Goal: Task Accomplishment & Management: Manage account settings

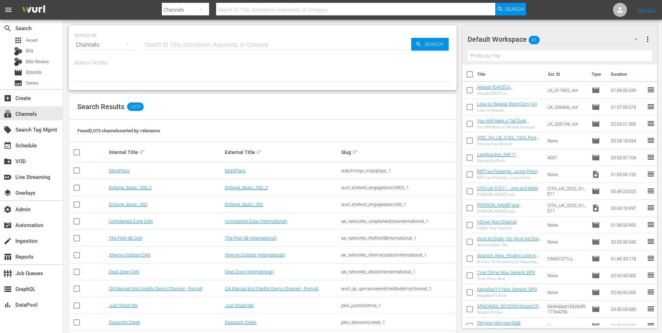
click at [122, 165] on td "MojoPlays" at bounding box center [166, 170] width 116 height 17
click at [121, 172] on link "MojoPlays" at bounding box center [119, 170] width 21 height 5
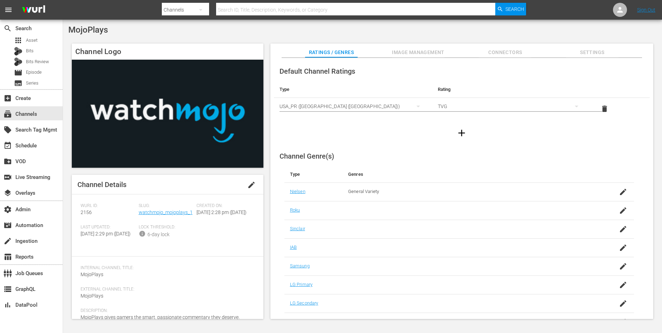
click at [416, 50] on span "Image Management" at bounding box center [418, 52] width 53 height 9
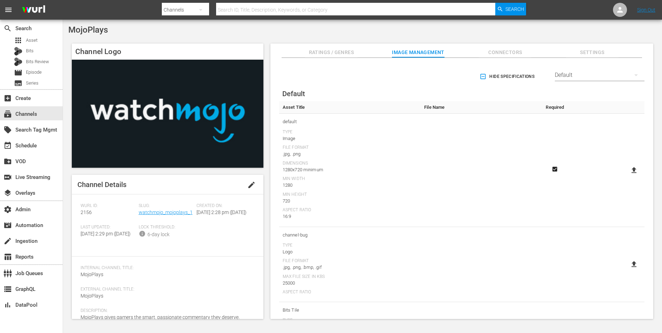
click at [630, 168] on icon at bounding box center [634, 170] width 8 height 8
click at [628, 176] on input "file" at bounding box center [627, 176] width 0 height 0
type input "C:\fakepath\MojoPlays Channel Image.jpg"
click at [504, 54] on span "Connectors" at bounding box center [505, 52] width 53 height 9
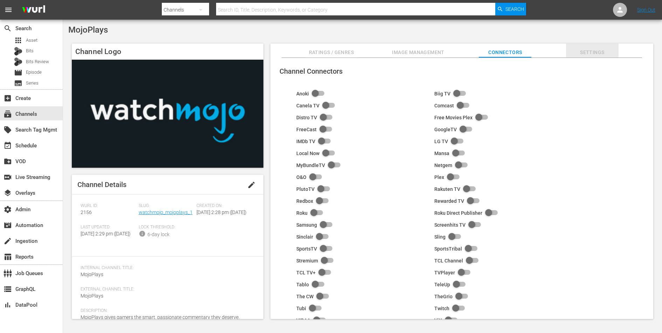
click at [597, 56] on span "Settings" at bounding box center [592, 52] width 53 height 9
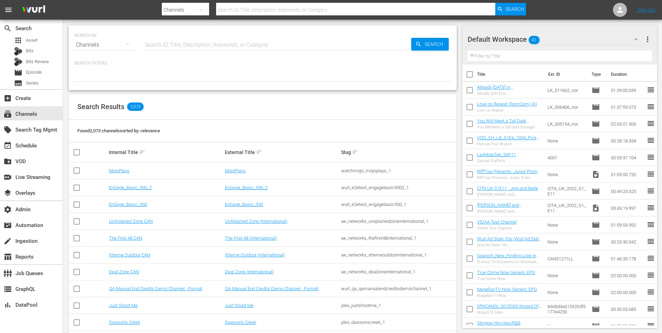
click at [190, 44] on input "text" at bounding box center [277, 44] width 268 height 17
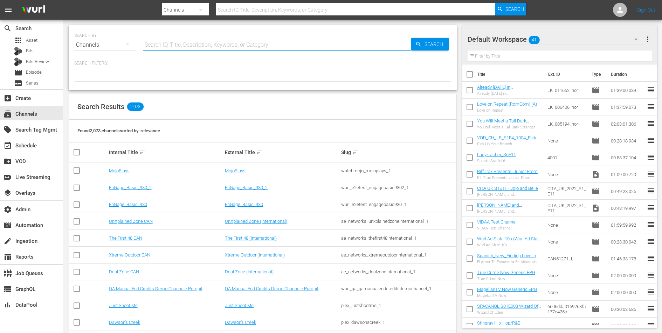
paste input "sysdata_s_p_a_fifa_5"
type input "sysdata_s_p_a_fifa_5"
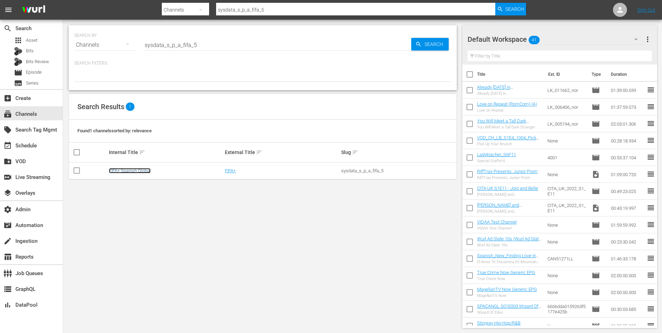
click at [137, 168] on link "FIFA+ Spanish Global" at bounding box center [130, 170] width 42 height 5
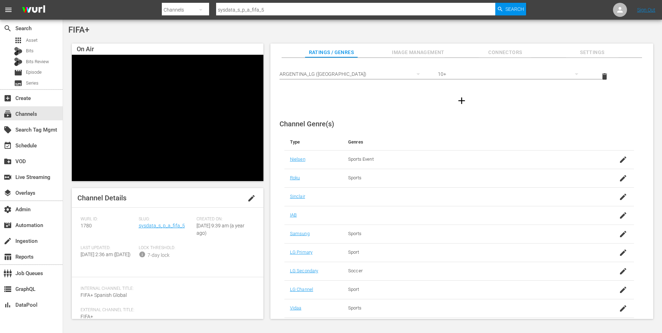
click at [494, 55] on span "Connectors" at bounding box center [505, 52] width 53 height 9
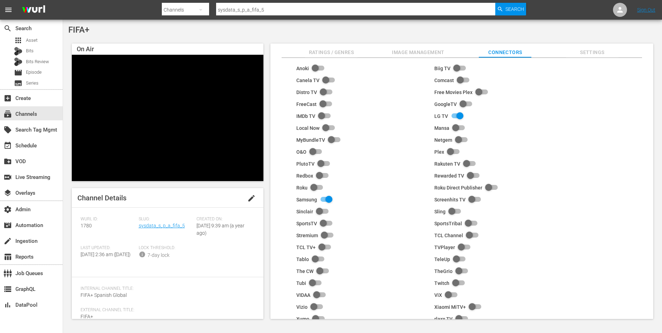
scroll to position [44, 0]
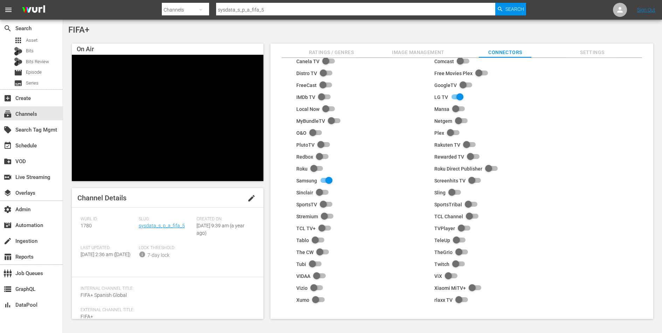
click at [318, 272] on input "checkbox" at bounding box center [317, 276] width 15 height 8
checkbox input "true"
click at [428, 53] on span "Image Management" at bounding box center [418, 52] width 53 height 9
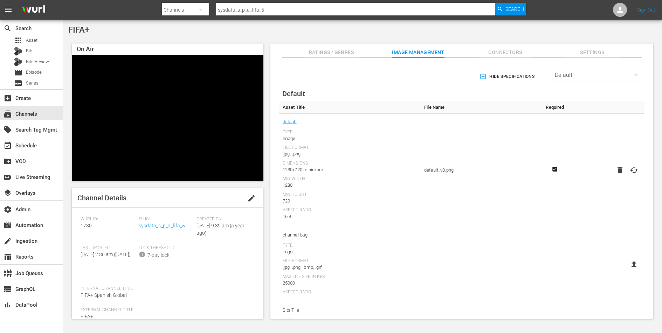
click at [598, 74] on div "Default" at bounding box center [600, 75] width 90 height 20
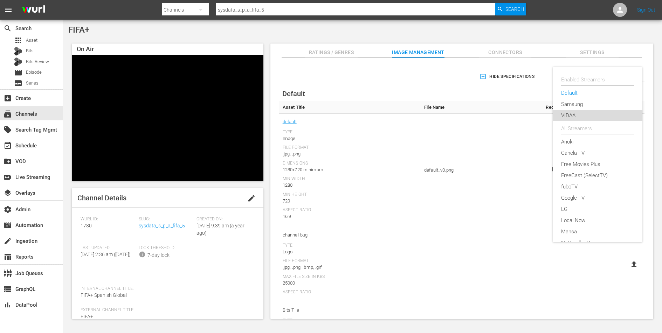
click at [578, 112] on div "VIDAA" at bounding box center [597, 115] width 73 height 11
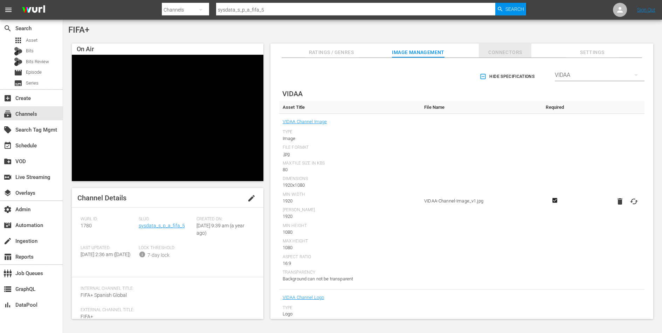
click at [512, 55] on span "Connectors" at bounding box center [505, 52] width 53 height 9
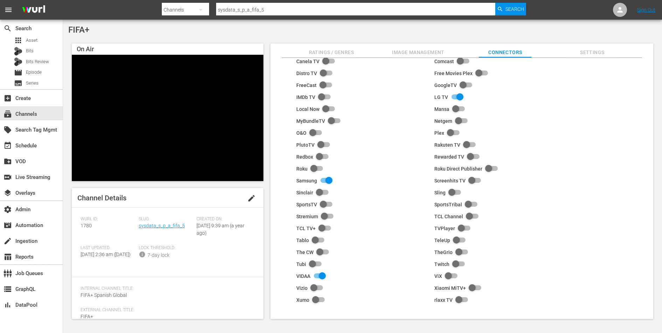
scroll to position [0, 0]
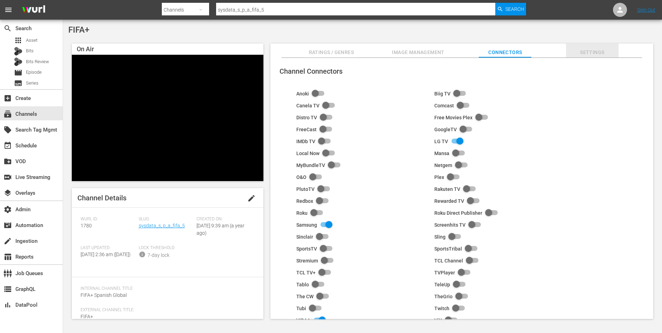
click at [593, 51] on span "Settings" at bounding box center [592, 52] width 53 height 9
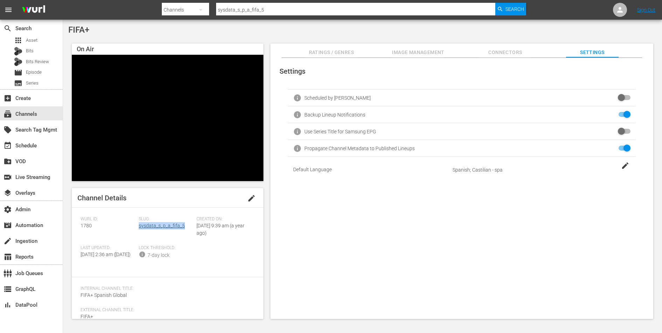
drag, startPoint x: 187, startPoint y: 226, endPoint x: 138, endPoint y: 226, distance: 48.4
click at [139, 226] on div "Slug: sysdata_s_p_a_fifa_5" at bounding box center [168, 230] width 58 height 29
copy link "sysdata_s_p_a_fifa_5"
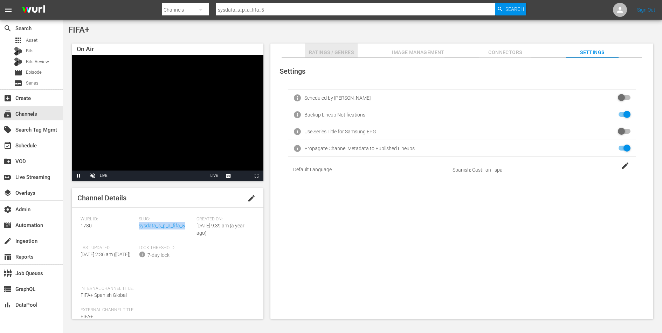
click at [336, 48] on button "Ratings / Genres" at bounding box center [331, 50] width 53 height 14
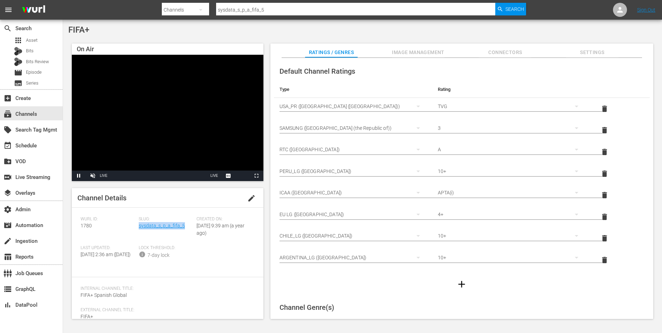
copy link "sysdata_s_p_a_fifa_5"
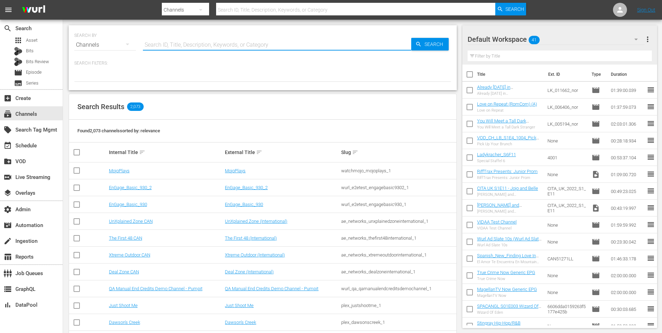
click at [171, 46] on input "text" at bounding box center [277, 44] width 268 height 17
type input "sysdata_s_p_a_fifa_9"
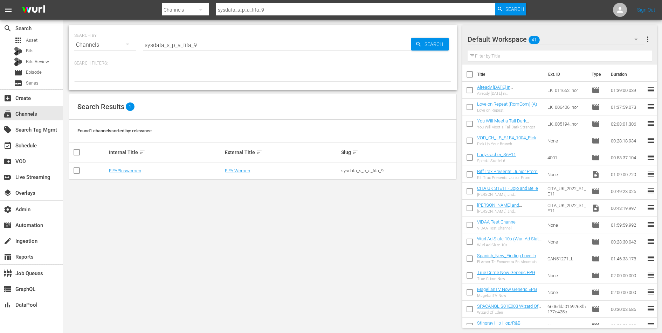
click at [135, 173] on td "FIFAPluswomen" at bounding box center [166, 170] width 116 height 17
click at [136, 170] on link "FIFAPluswomen" at bounding box center [125, 170] width 32 height 5
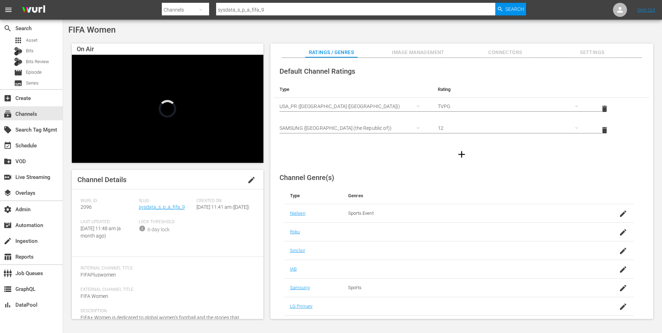
scroll to position [54, 0]
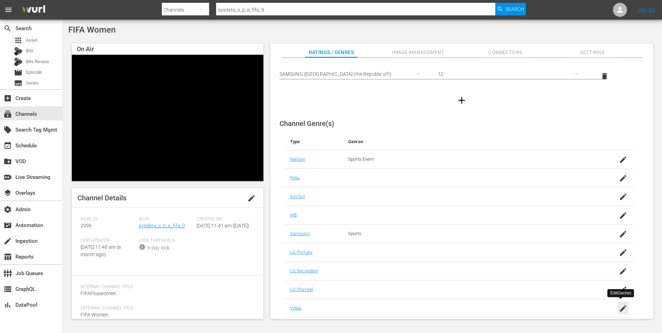
click at [620, 307] on icon "button" at bounding box center [623, 308] width 6 height 6
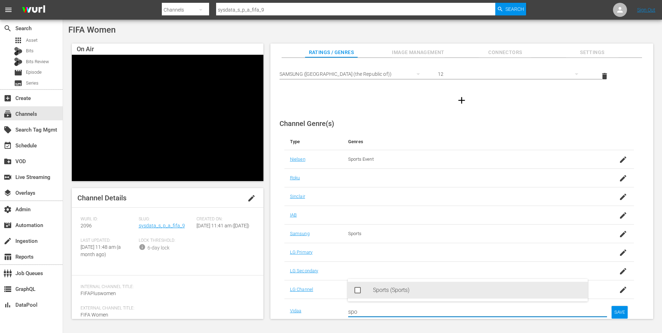
click at [382, 291] on div "Sports (Sports)" at bounding box center [477, 289] width 209 height 17
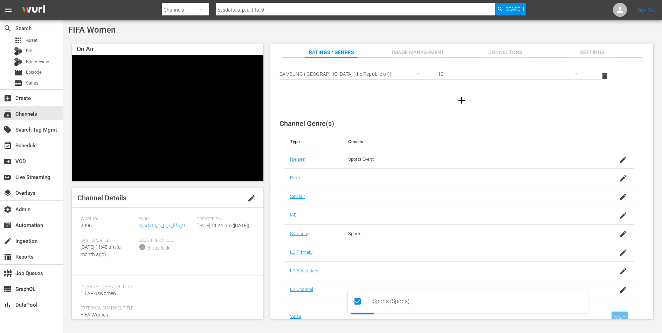
type input "spo"
click at [620, 314] on div "SAVE" at bounding box center [620, 317] width 16 height 13
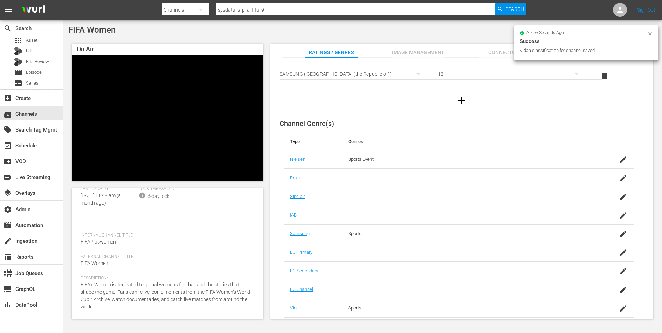
scroll to position [0, 0]
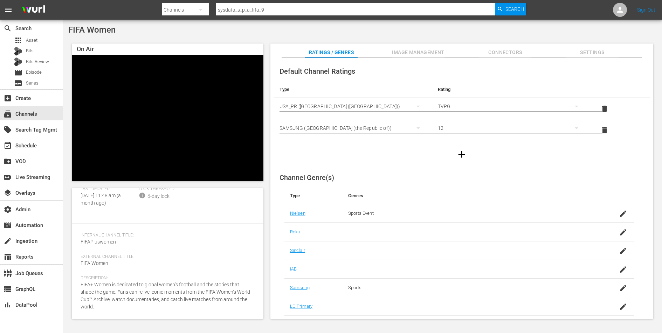
click at [507, 49] on span "Connectors" at bounding box center [505, 52] width 53 height 9
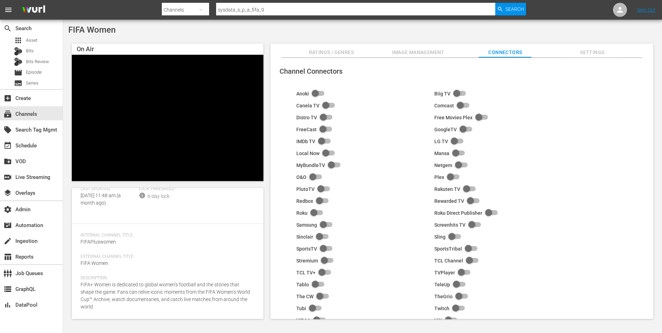
scroll to position [44, 0]
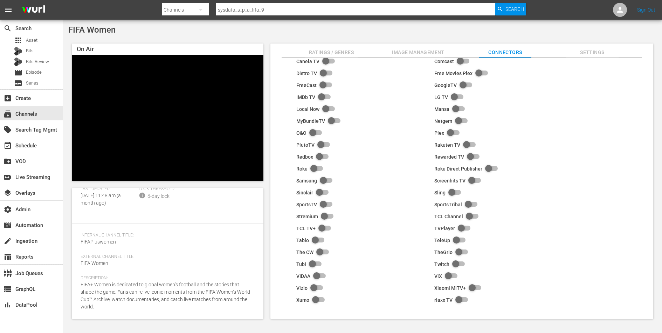
click at [315, 273] on input "checkbox" at bounding box center [317, 276] width 15 height 8
checkbox input "true"
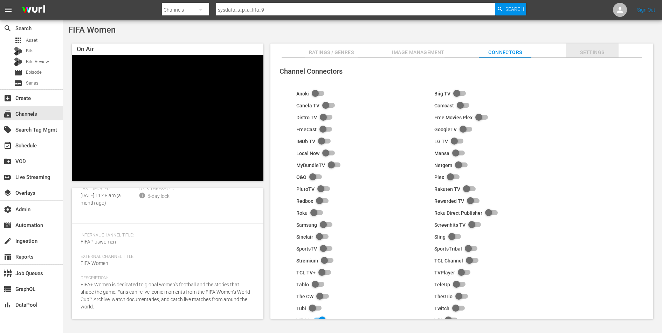
click at [589, 52] on span "Settings" at bounding box center [592, 52] width 53 height 9
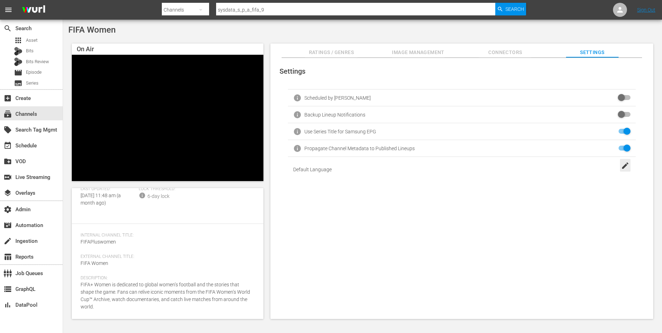
click at [625, 168] on icon "button" at bounding box center [625, 165] width 8 height 8
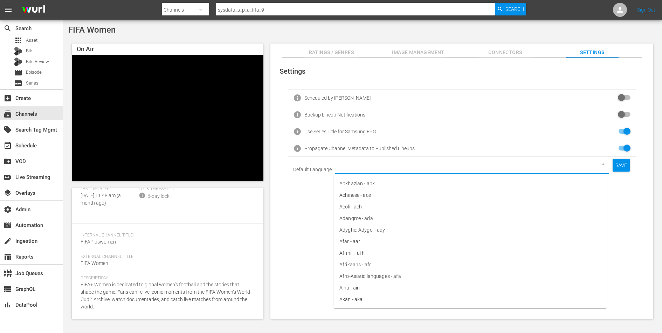
click at [524, 170] on input "text" at bounding box center [462, 169] width 248 height 12
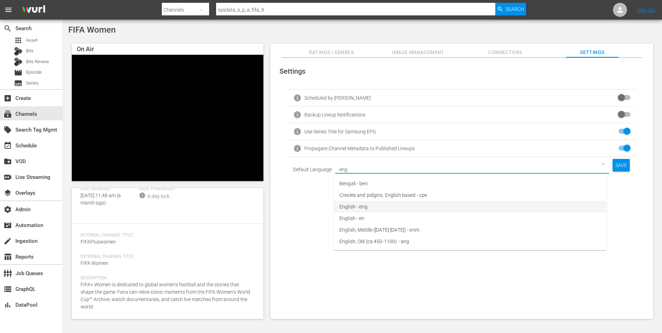
click at [450, 203] on li "English - eng" at bounding box center [470, 207] width 273 height 12
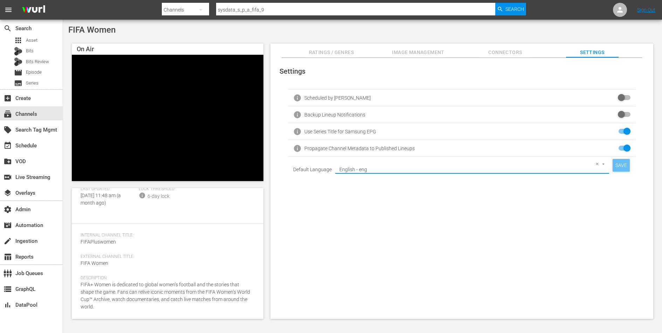
type input "English - eng"
click at [622, 160] on div "SAVE" at bounding box center [621, 165] width 17 height 13
click at [510, 51] on span "Connectors" at bounding box center [505, 52] width 53 height 9
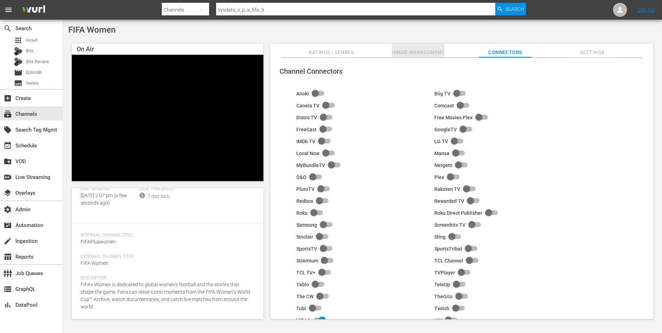
click at [427, 45] on button "Image Management" at bounding box center [418, 50] width 53 height 14
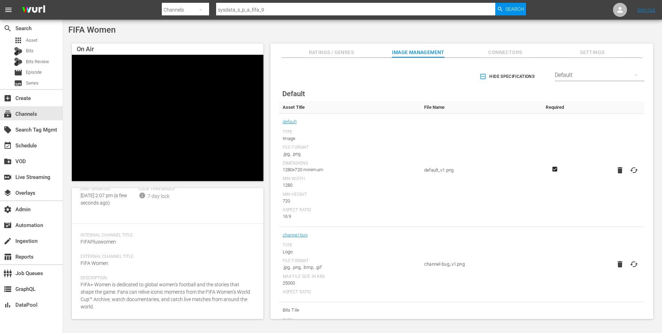
click at [577, 72] on div "Default" at bounding box center [600, 75] width 90 height 20
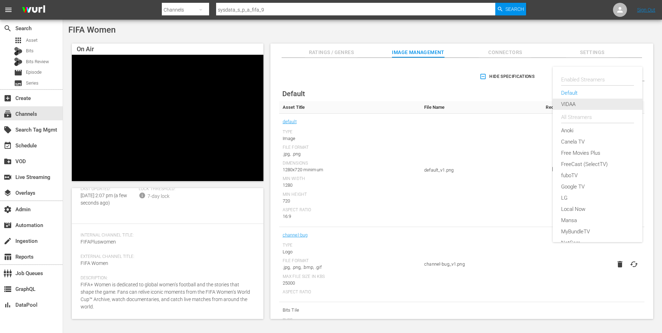
click at [576, 103] on div "VIDAA" at bounding box center [597, 103] width 73 height 11
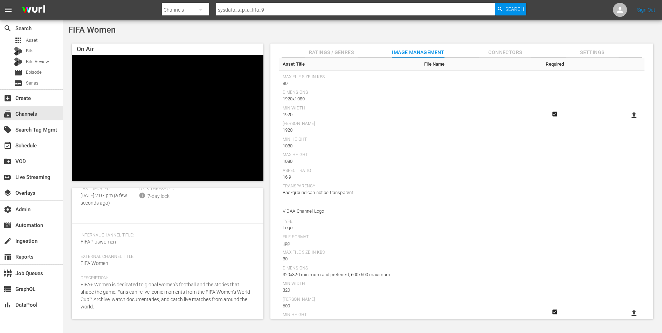
scroll to position [185, 0]
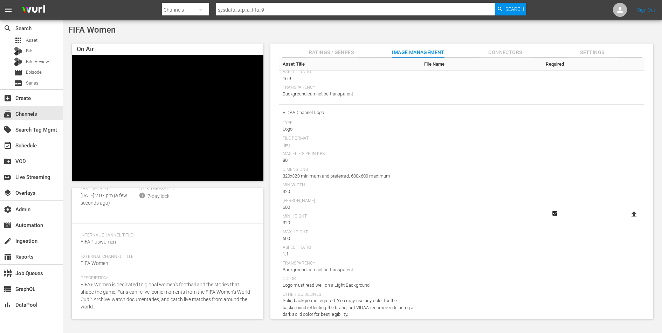
click at [632, 211] on icon at bounding box center [634, 214] width 5 height 6
click at [628, 220] on input "file" at bounding box center [627, 220] width 0 height 0
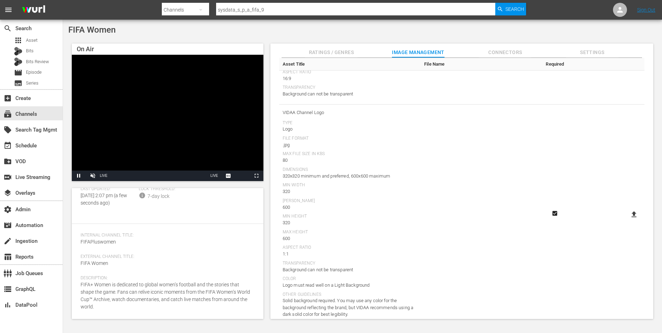
click at [635, 215] on icon at bounding box center [634, 214] width 8 height 8
click at [628, 220] on input "file" at bounding box center [627, 220] width 0 height 0
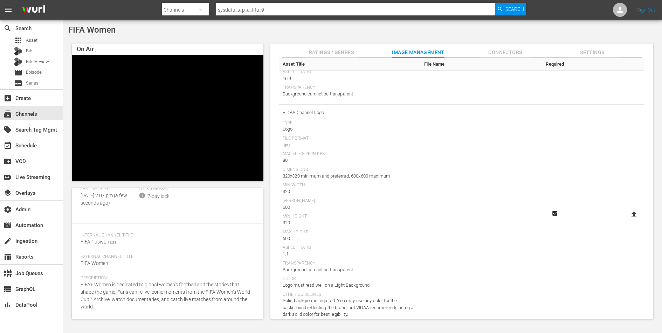
type input "C:\fakepath\FIFA+_SubCategory_Logos_Resize2.jpg"
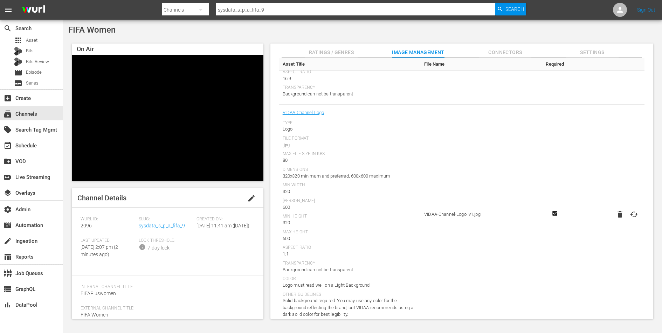
click at [169, 222] on div "Slug: sysdata_s_p_a_fifa_9" at bounding box center [168, 226] width 58 height 21
click at [169, 224] on link "sysdata_s_p_a_fifa_9" at bounding box center [162, 226] width 46 height 6
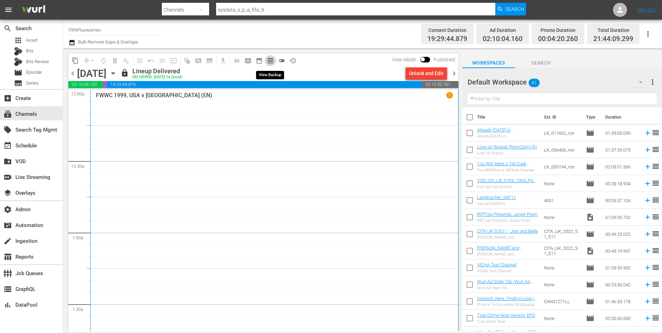
click at [271, 59] on span "preview_outlined" at bounding box center [270, 60] width 7 height 7
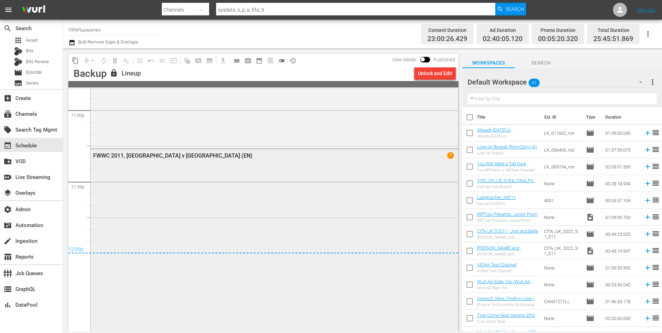
scroll to position [3340, 0]
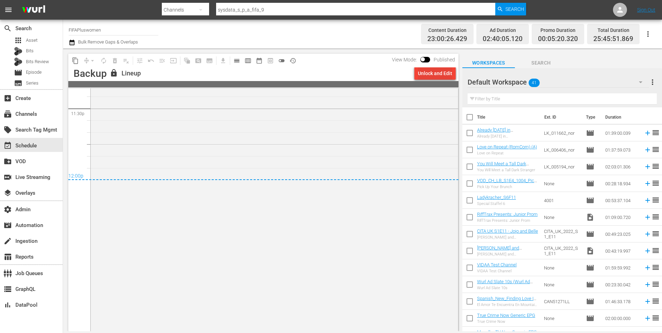
click at [427, 74] on div "Unlock and Edit" at bounding box center [435, 73] width 34 height 13
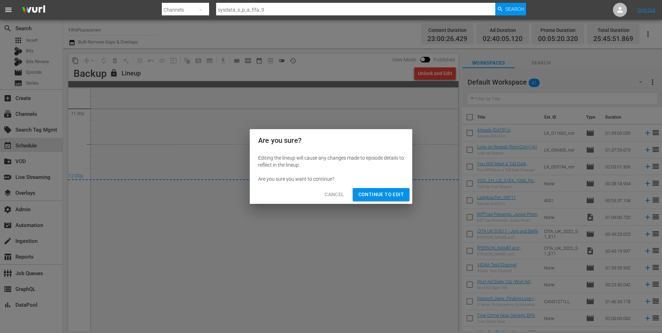
click at [390, 194] on span "Continue to Edit" at bounding box center [381, 194] width 46 height 9
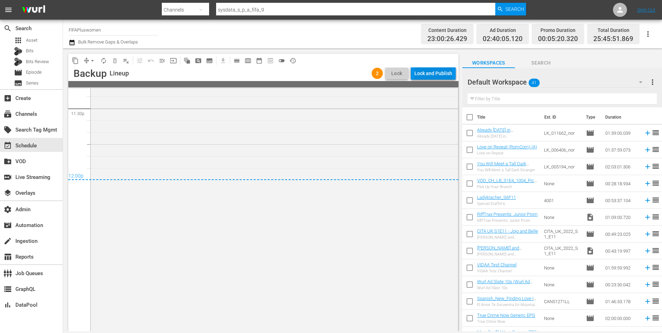
click at [439, 73] on div "Lock and Publish" at bounding box center [434, 73] width 38 height 13
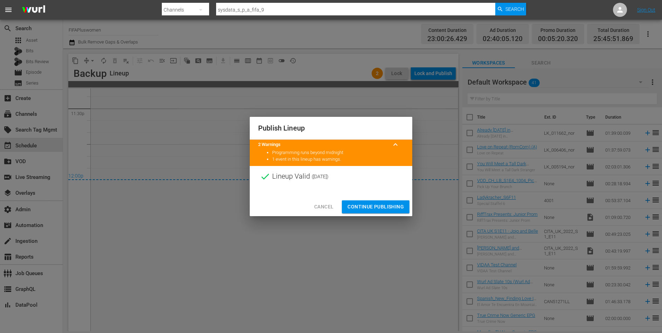
click at [381, 204] on span "Continue Publishing" at bounding box center [376, 206] width 56 height 9
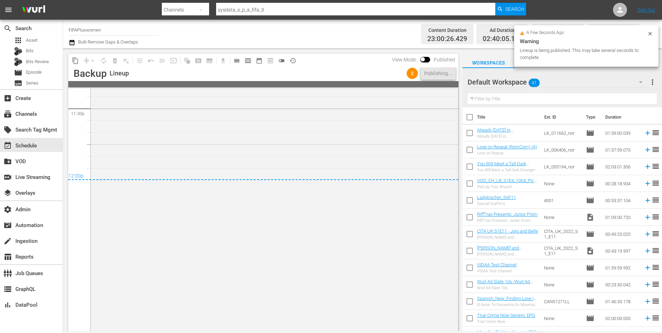
click at [367, 29] on div "Channel Title FIFAPluswomen Bulk Remove Gaps & Overlaps" at bounding box center [229, 33] width 321 height 25
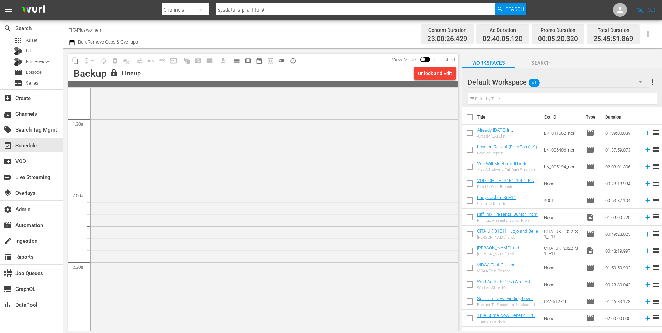
scroll to position [0, 0]
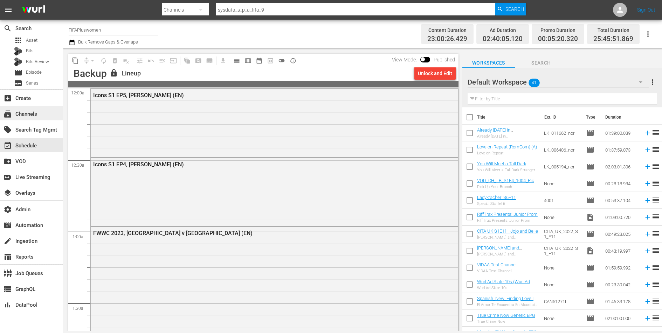
click at [29, 112] on div "subscriptions Channels" at bounding box center [19, 113] width 39 height 6
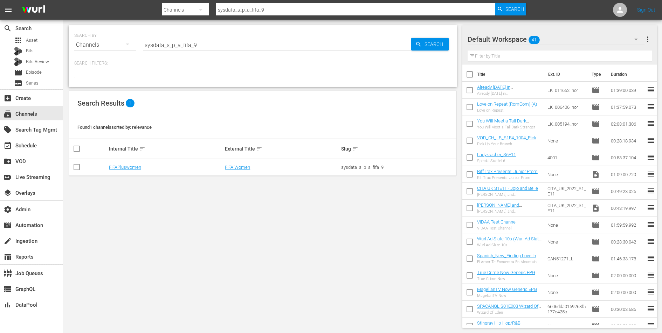
click at [350, 167] on div "sysdata_s_p_a_fifa_9" at bounding box center [398, 166] width 114 height 5
copy div "sysdata_s_p_a_fifa_9"
click at [246, 164] on link "FIFA Women" at bounding box center [237, 166] width 25 height 5
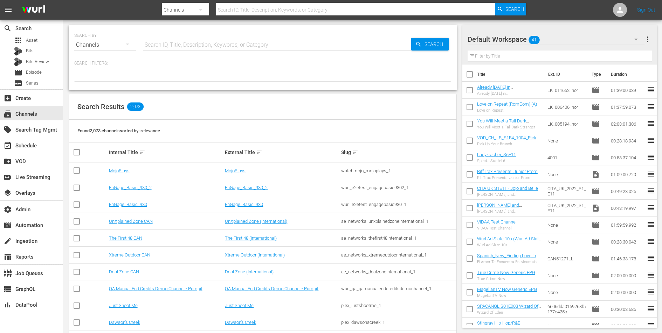
click at [182, 44] on input "text" at bounding box center [277, 44] width 268 height 17
type input "food"
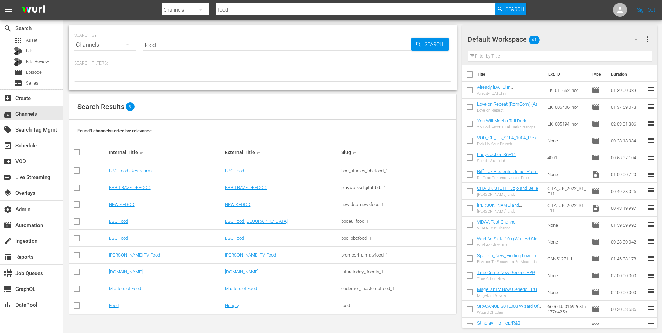
click at [146, 75] on div at bounding box center [262, 76] width 377 height 12
click at [232, 305] on link "Hungry" at bounding box center [232, 304] width 14 height 5
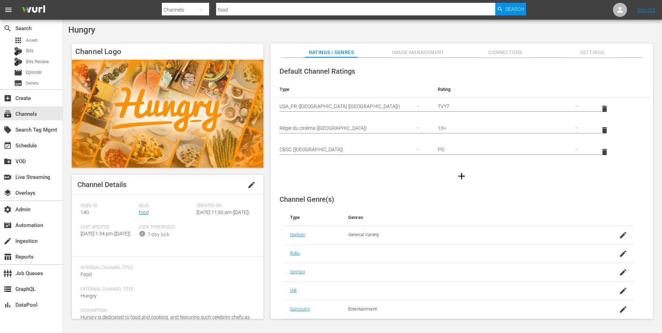
scroll to position [38, 0]
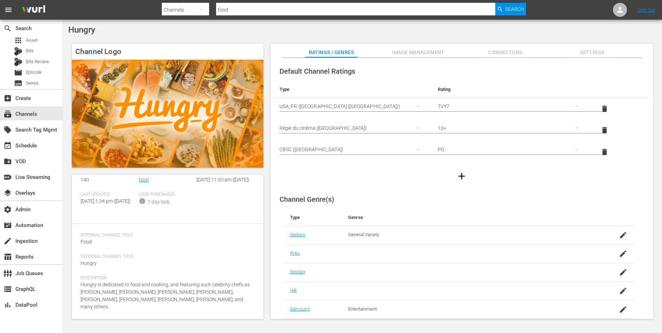
click at [86, 244] on span "Food" at bounding box center [86, 242] width 11 height 6
copy span "Food"
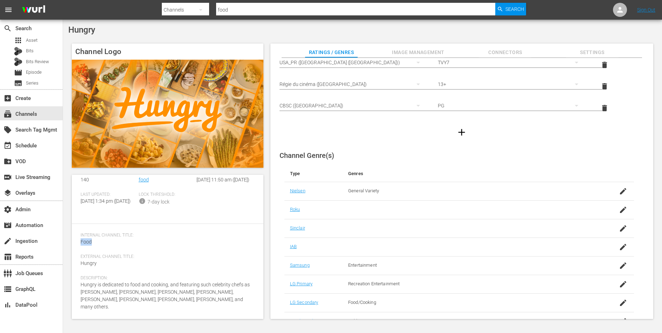
scroll to position [0, 0]
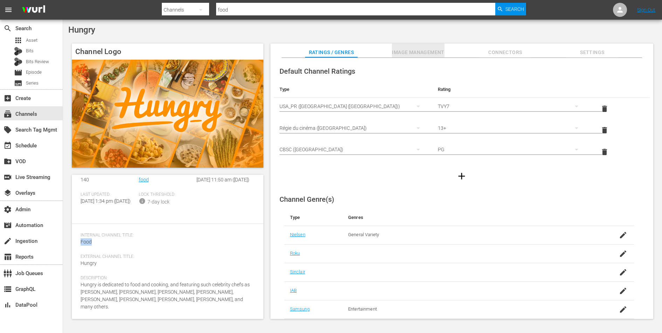
click at [420, 54] on span "Image Management" at bounding box center [418, 52] width 53 height 9
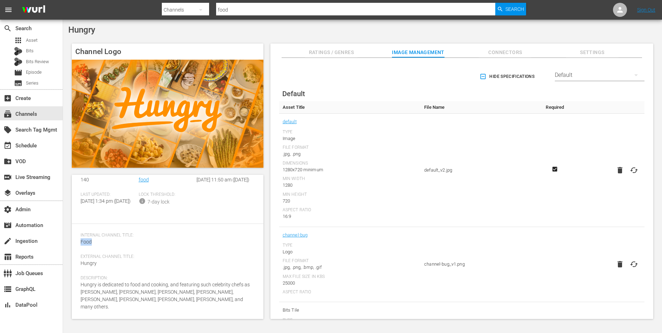
click at [335, 55] on span "Ratings / Genres" at bounding box center [331, 52] width 53 height 9
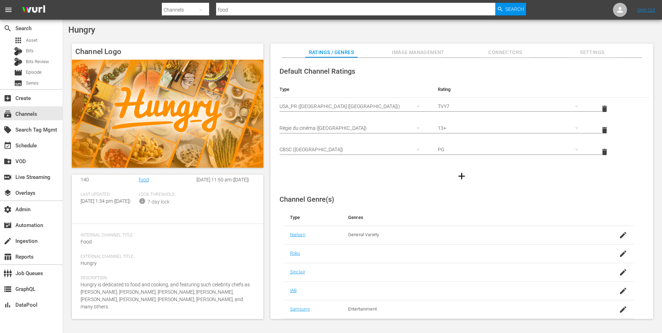
click at [455, 103] on div "TVY7" at bounding box center [511, 106] width 147 height 20
click at [471, 30] on div "TVY TVY7 TVG TVPG TV14 TVMA" at bounding box center [331, 166] width 662 height 333
click at [511, 54] on span "Connectors" at bounding box center [505, 52] width 53 height 9
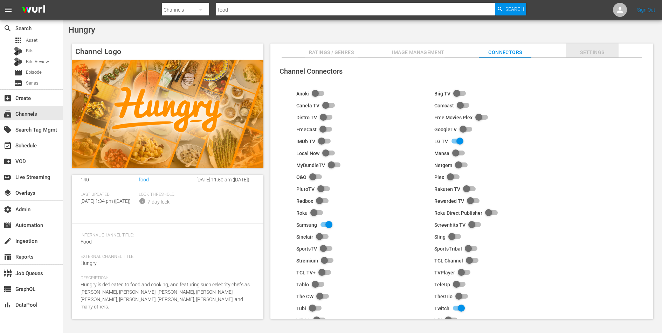
click at [586, 45] on button "Settings" at bounding box center [592, 50] width 53 height 14
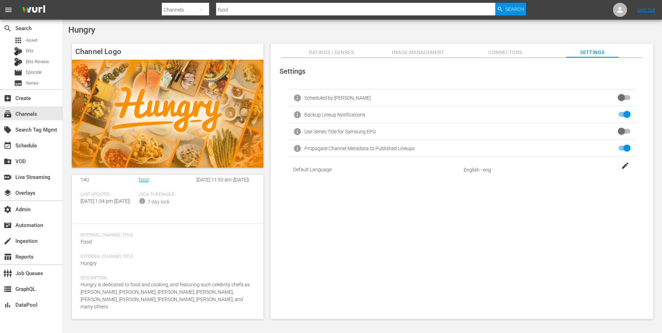
click at [512, 49] on span "Connectors" at bounding box center [505, 52] width 53 height 9
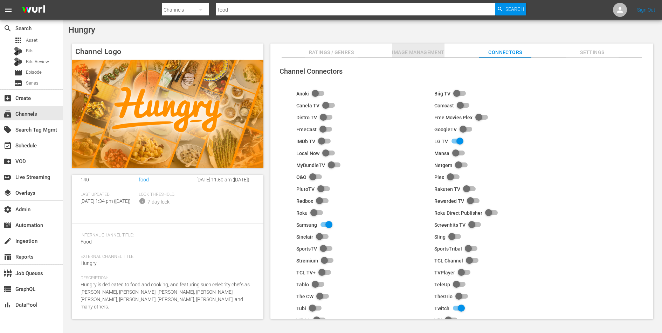
click at [430, 54] on span "Image Management" at bounding box center [418, 52] width 53 height 9
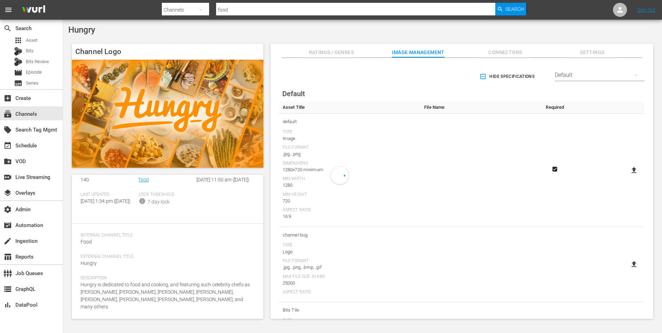
click at [322, 49] on span "Ratings / Genres" at bounding box center [331, 52] width 53 height 9
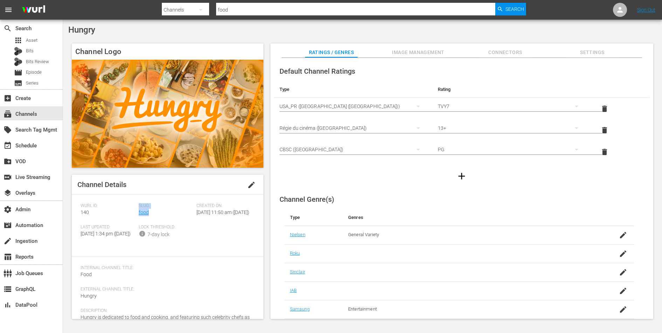
drag, startPoint x: 156, startPoint y: 212, endPoint x: 137, endPoint y: 212, distance: 18.2
click at [137, 212] on div "Wurl ID: 140 Slug: food Created On: Wed August 1st 2018 @ 11:50 am (7 years ago…" at bounding box center [168, 225] width 174 height 45
click at [158, 220] on div "Slug: food" at bounding box center [168, 213] width 58 height 21
copy link "food"
drag, startPoint x: 153, startPoint y: 215, endPoint x: 172, endPoint y: 245, distance: 35.9
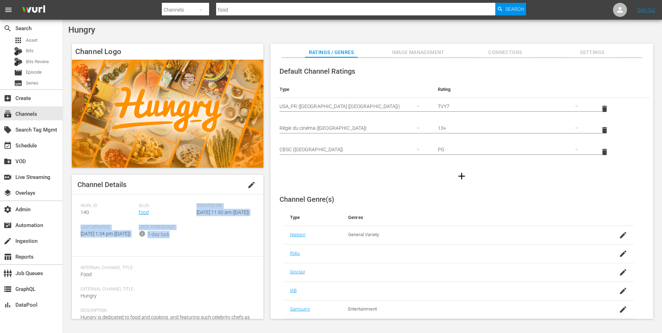
click at [172, 245] on div "Wurl ID: 140 Slug: food Created On: Wed August 1st 2018 @ 11:50 am (7 years ago…" at bounding box center [168, 225] width 174 height 45
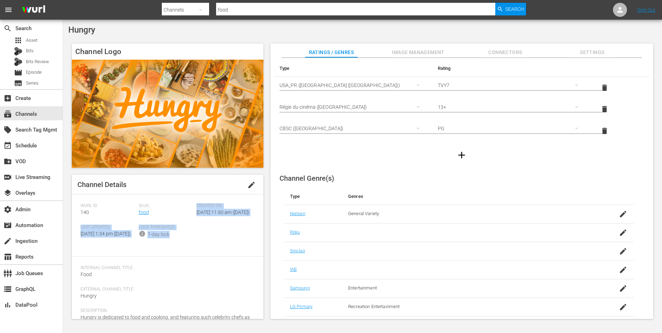
scroll to position [76, 0]
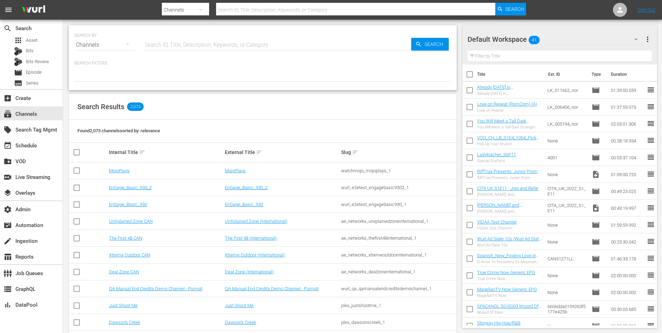
click at [315, 70] on div at bounding box center [262, 76] width 377 height 12
